Goal: Obtain resource: Download file/media

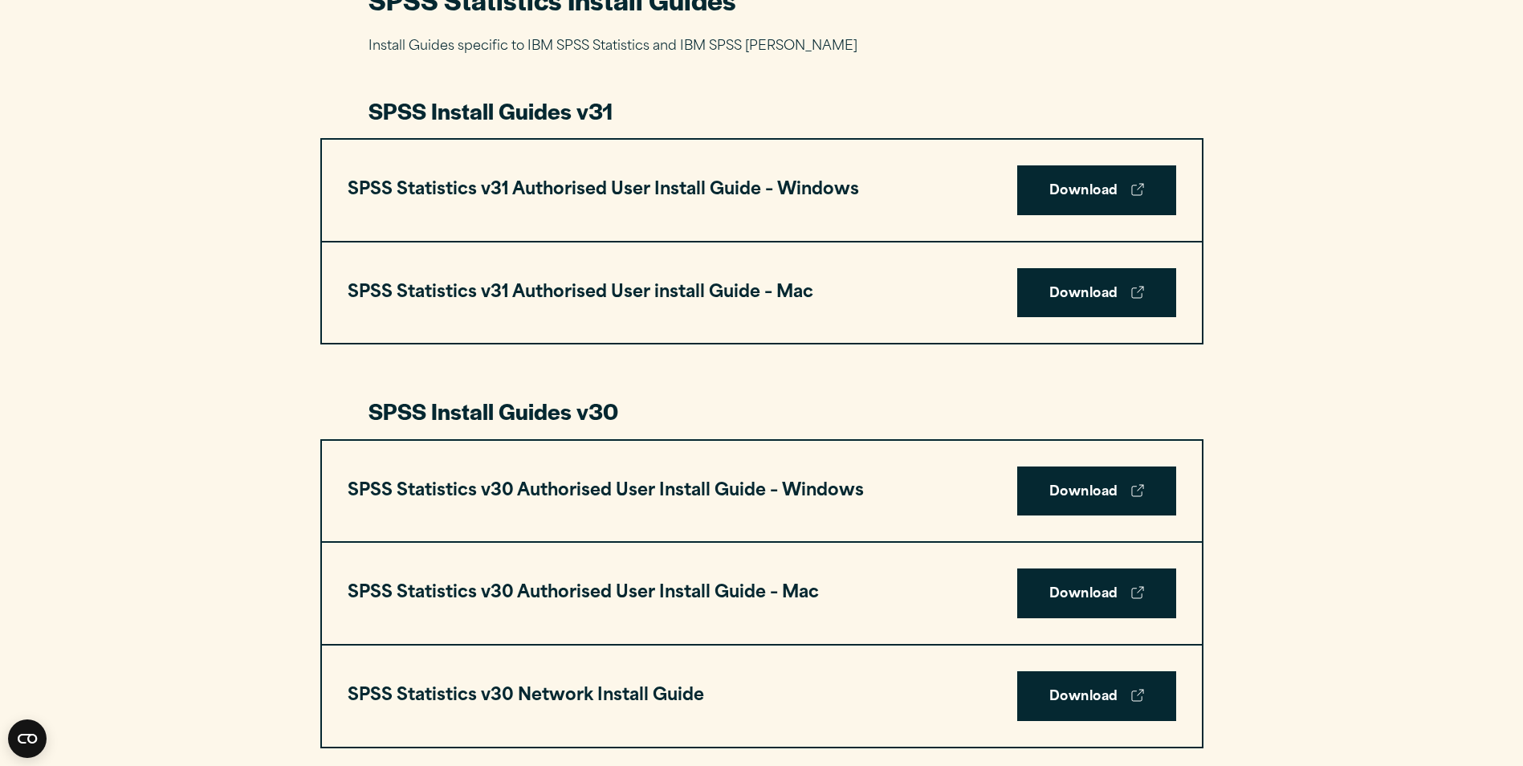
scroll to position [803, 0]
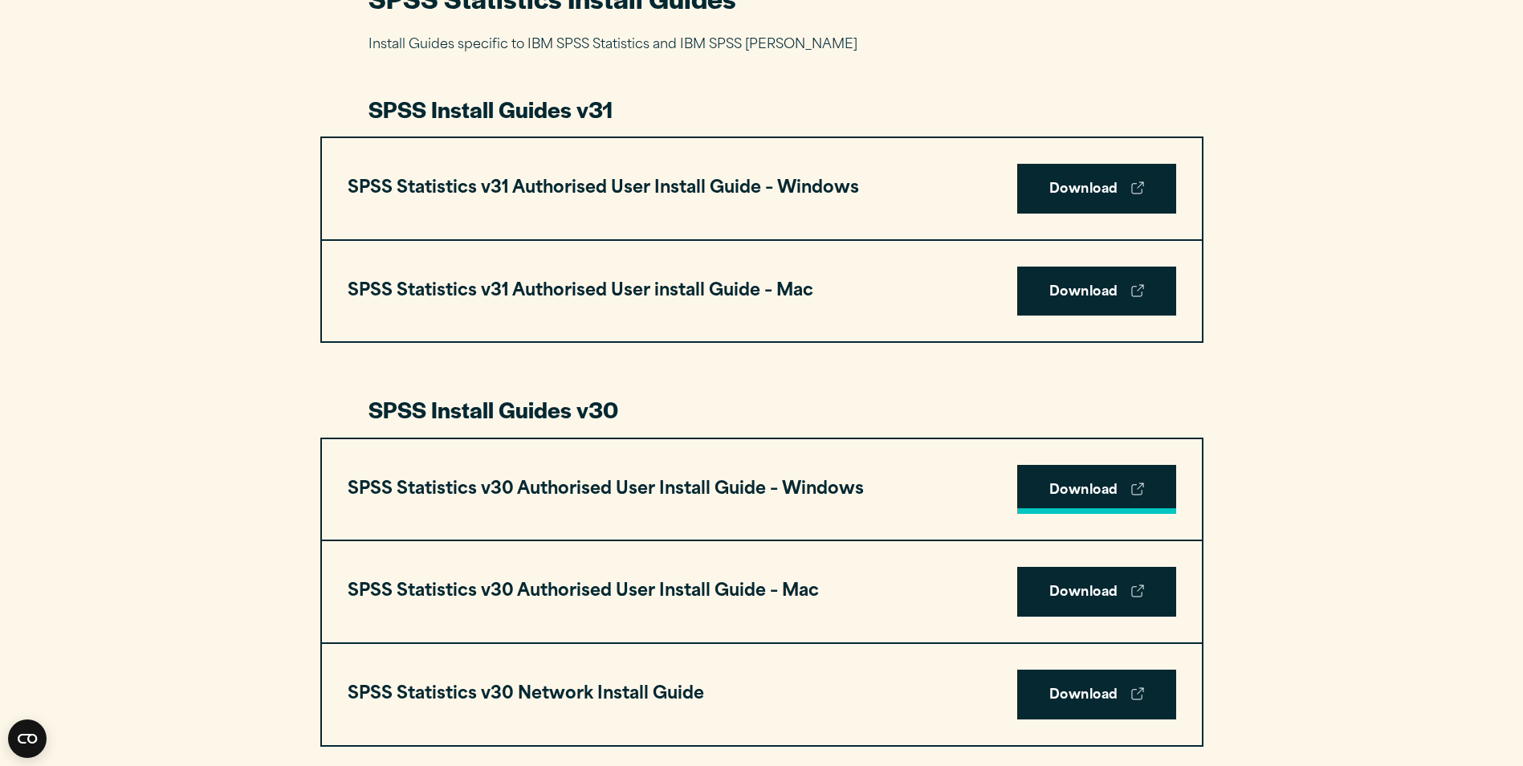
click at [1053, 498] on link "Download" at bounding box center [1096, 490] width 159 height 50
